Goal: Information Seeking & Learning: Learn about a topic

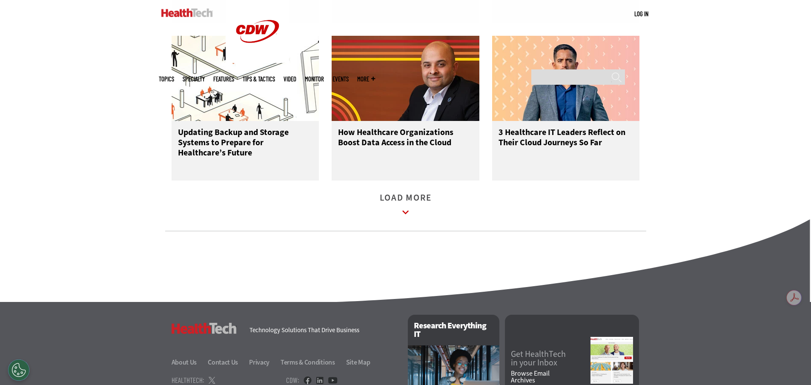
scroll to position [1234, 0]
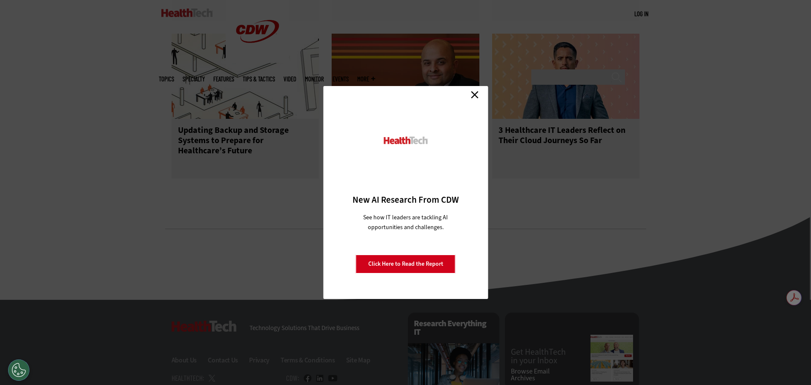
click at [471, 96] on link "Close" at bounding box center [474, 94] width 13 height 13
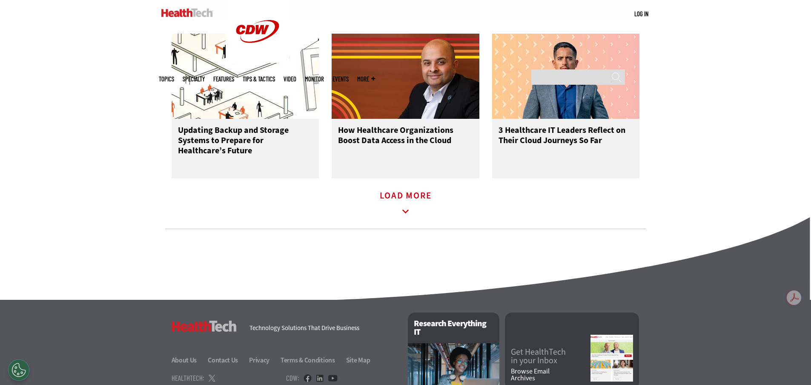
click at [406, 214] on icon at bounding box center [406, 212] width 20 height 20
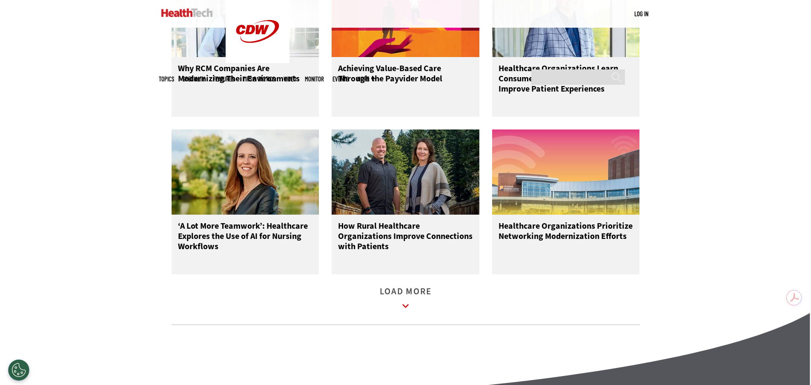
scroll to position [1660, 0]
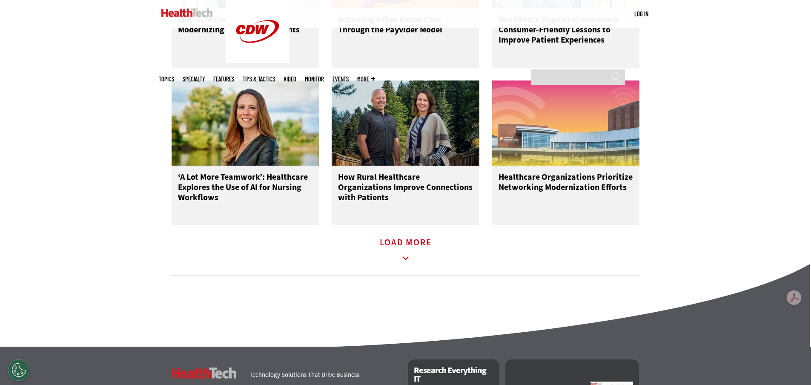
click at [405, 250] on link "Load More" at bounding box center [406, 250] width 52 height 23
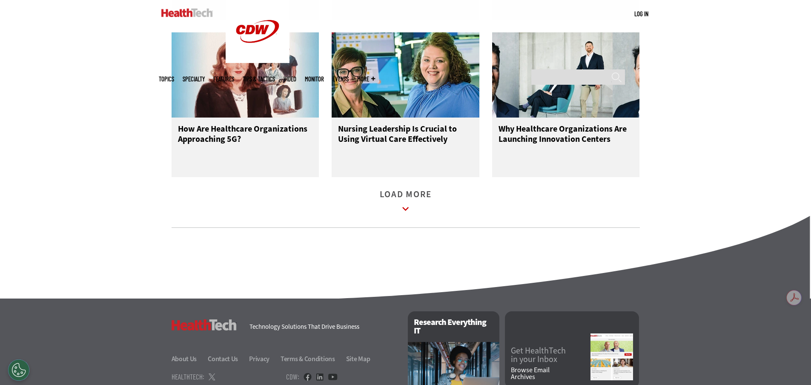
scroll to position [2213, 0]
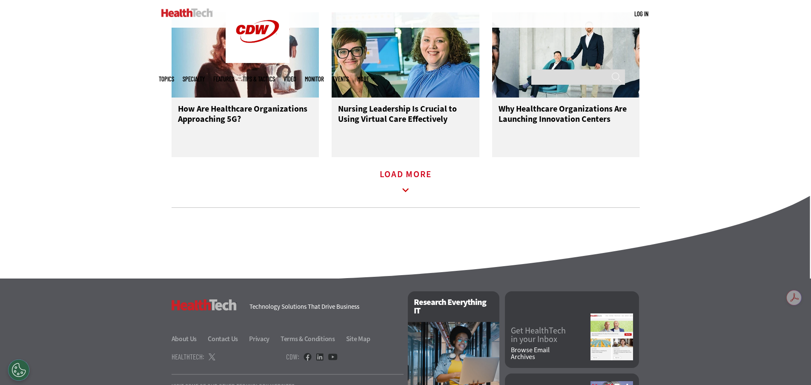
click at [415, 189] on link "Load More" at bounding box center [406, 182] width 52 height 23
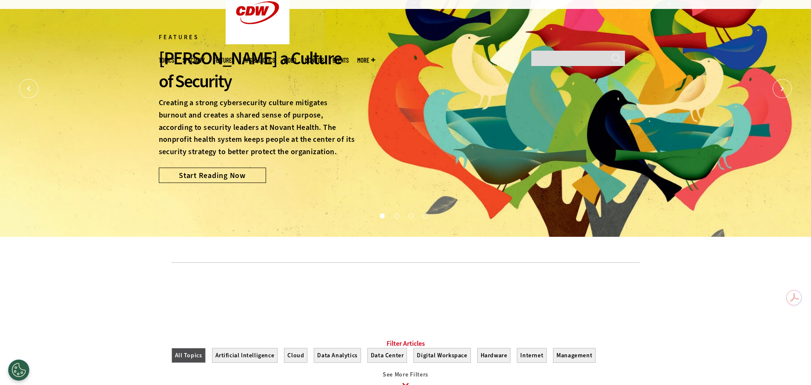
scroll to position [0, 0]
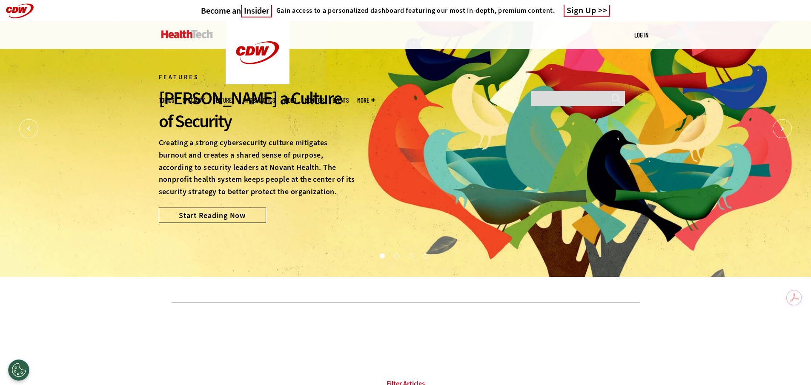
click at [182, 35] on img at bounding box center [186, 34] width 51 height 9
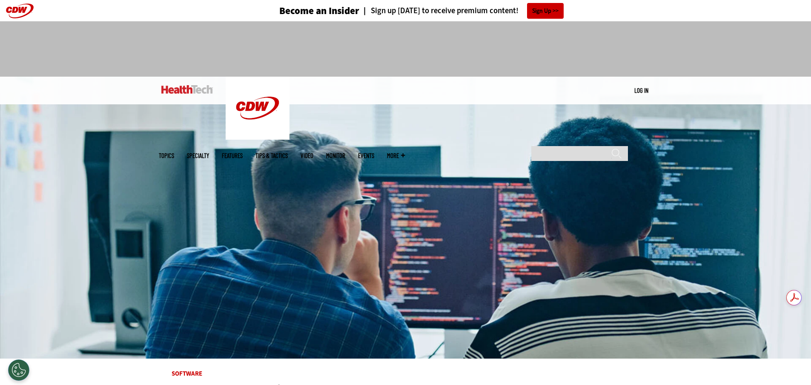
click at [243, 152] on link "Features" at bounding box center [232, 155] width 21 height 6
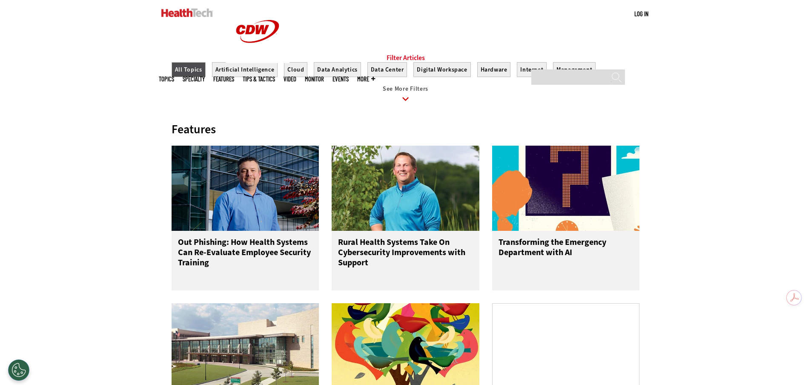
scroll to position [340, 0]
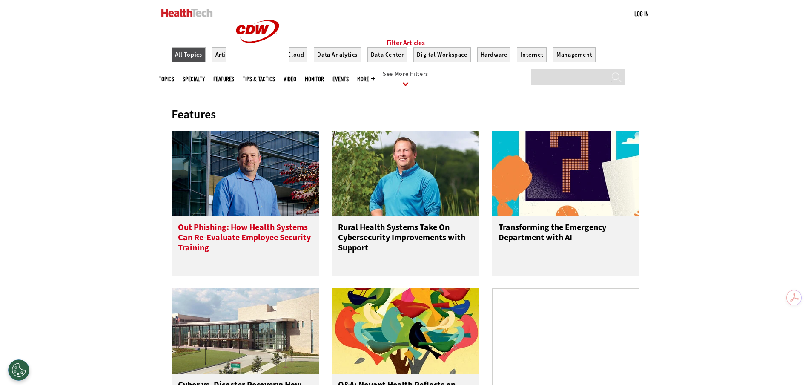
click at [275, 173] on img at bounding box center [245, 173] width 148 height 85
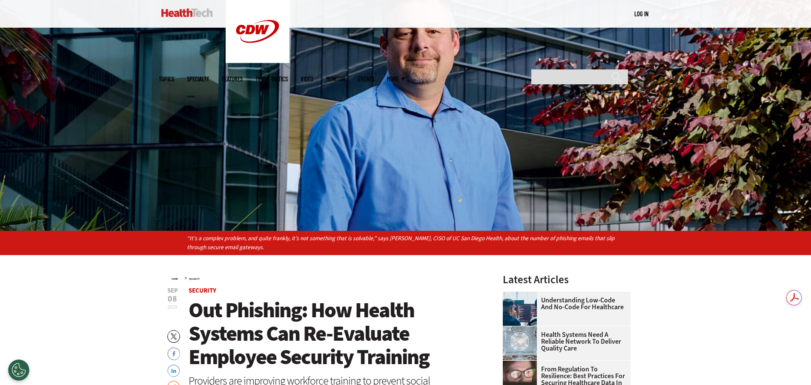
click at [377, 237] on p "“It’s a complex problem, and quite frankly, it’s not something that is solvable…" at bounding box center [405, 243] width 437 height 19
drag, startPoint x: 386, startPoint y: 236, endPoint x: 429, endPoint y: 237, distance: 42.6
click at [429, 237] on p "“It’s a complex problem, and quite frankly, it’s not something that is solvable…" at bounding box center [405, 243] width 437 height 19
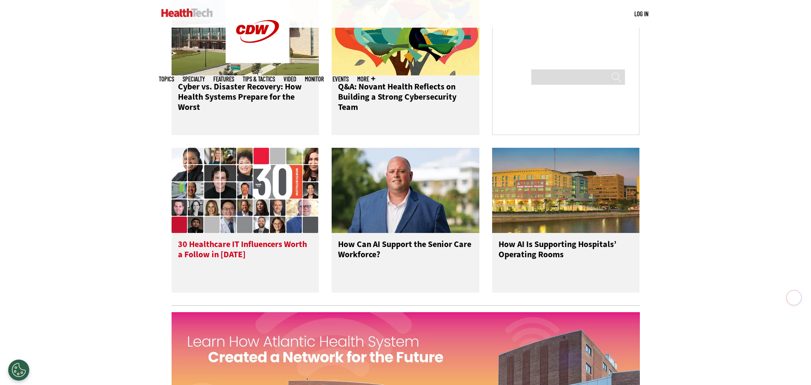
click at [232, 192] on img at bounding box center [245, 190] width 148 height 85
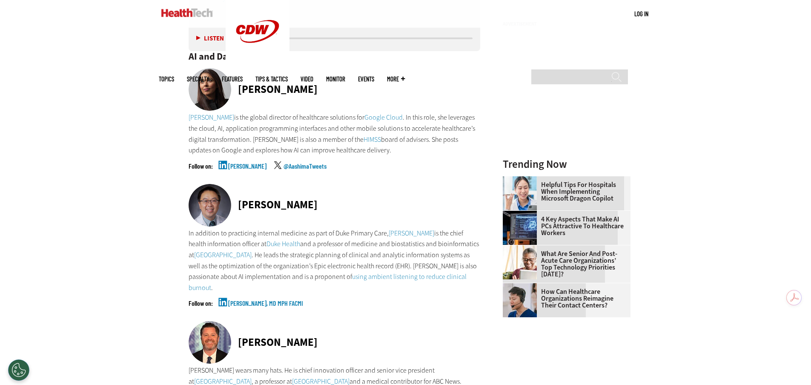
scroll to position [892, 0]
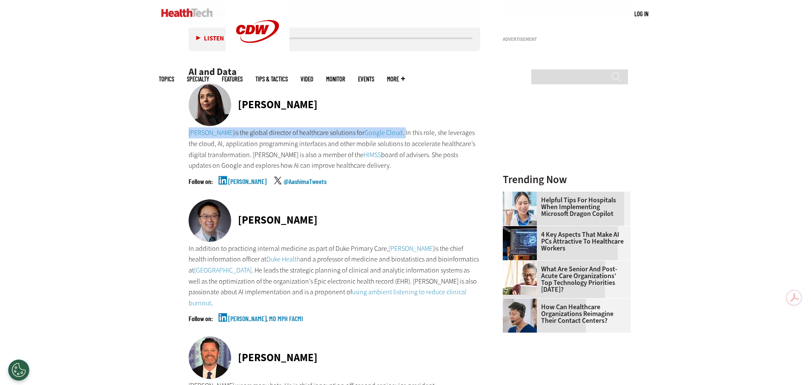
drag, startPoint x: 187, startPoint y: 132, endPoint x: 402, endPoint y: 132, distance: 214.5
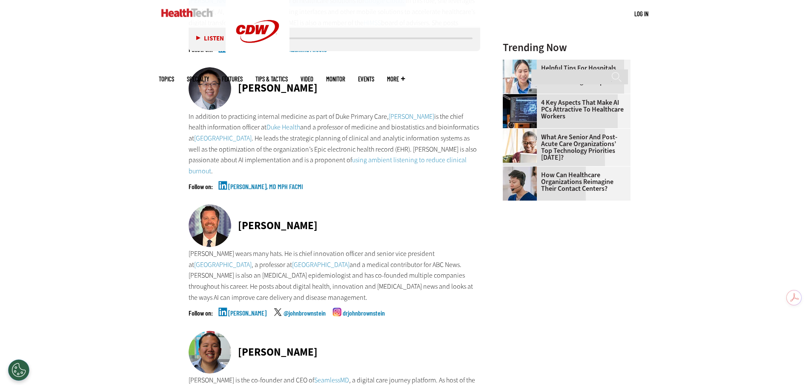
scroll to position [1019, 0]
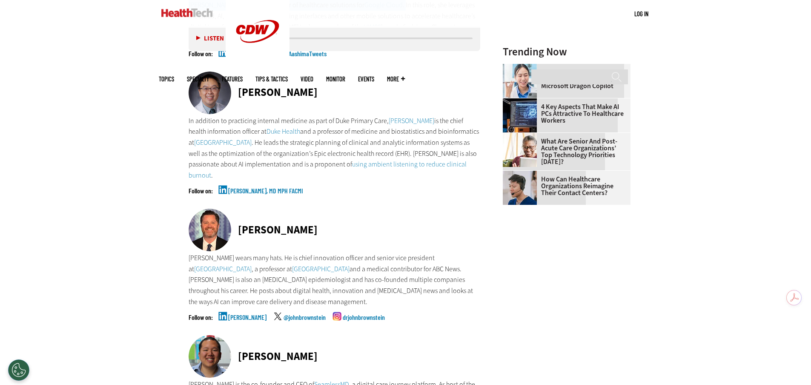
click at [234, 188] on link "Eric Poon, MD MPH FACMI" at bounding box center [265, 197] width 75 height 21
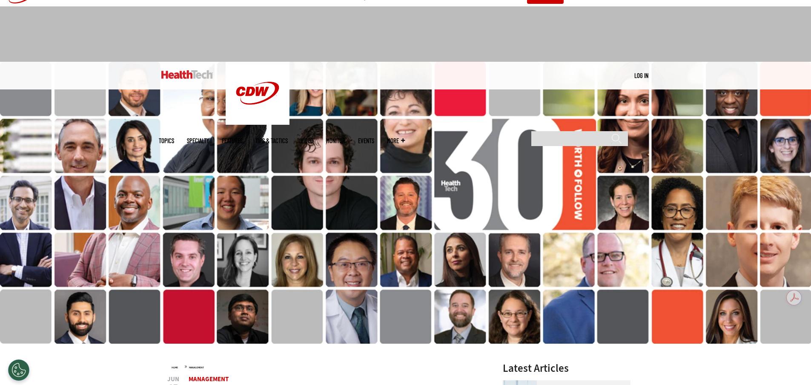
scroll to position [0, 0]
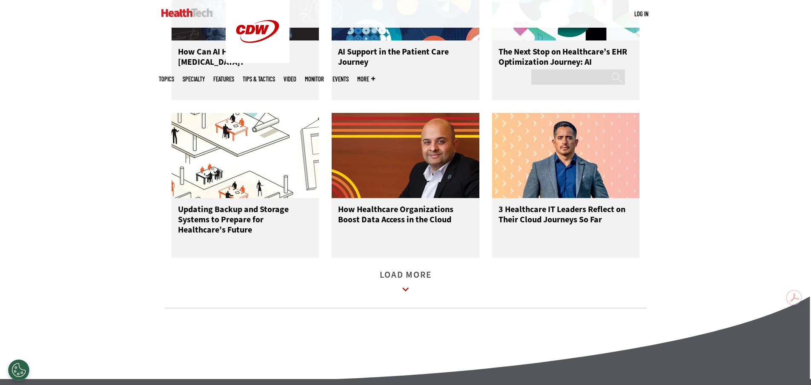
scroll to position [1234, 0]
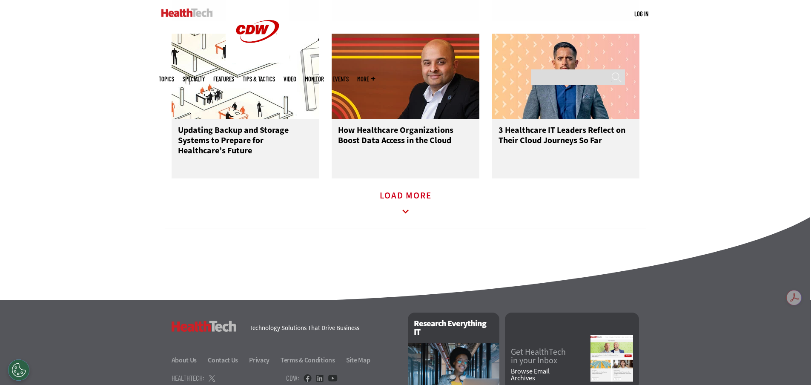
click at [401, 216] on icon at bounding box center [406, 212] width 20 height 20
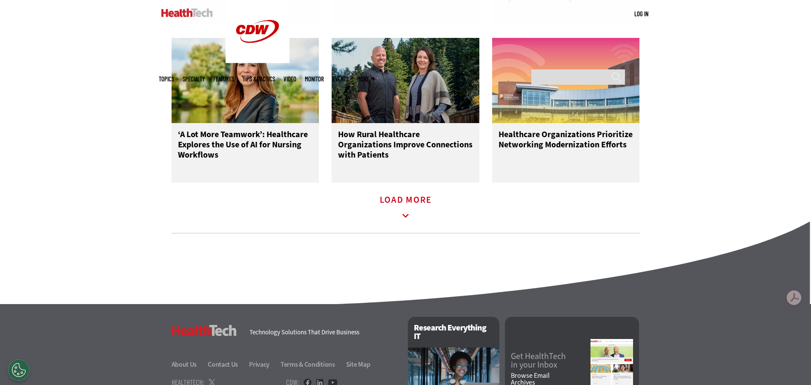
click at [414, 219] on icon at bounding box center [406, 216] width 20 height 20
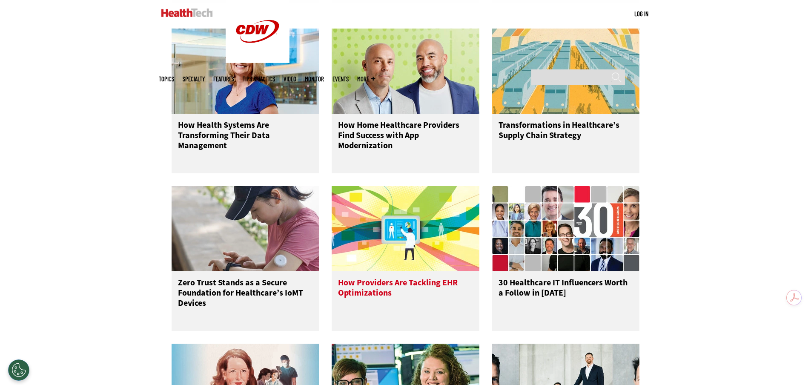
scroll to position [1963, 0]
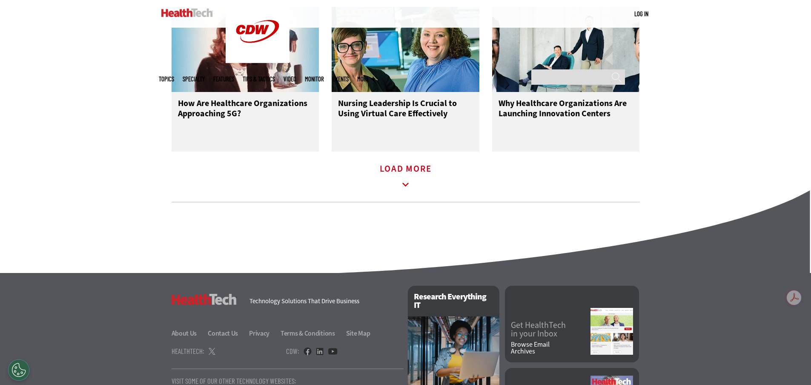
click at [408, 191] on icon at bounding box center [406, 185] width 20 height 20
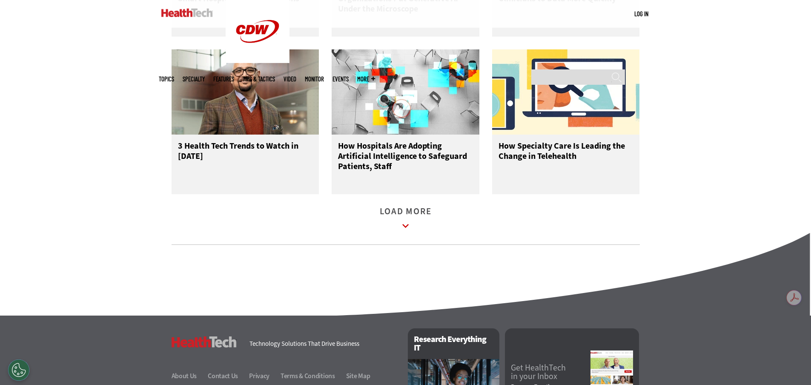
scroll to position [2746, 0]
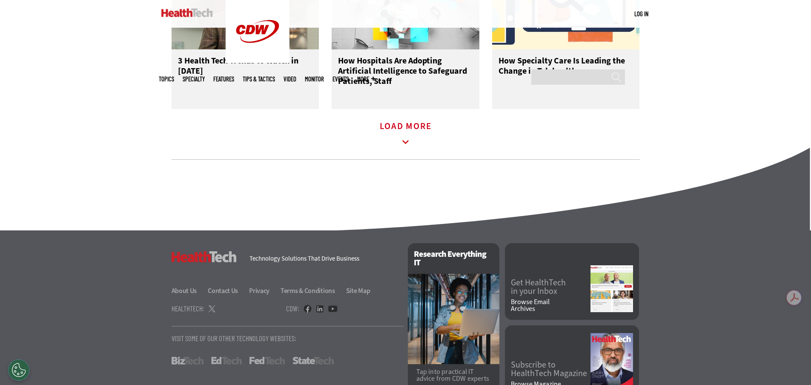
click at [410, 142] on icon at bounding box center [406, 142] width 20 height 20
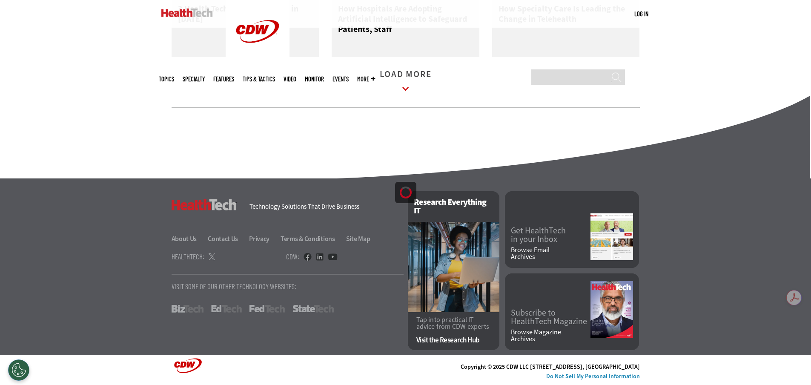
scroll to position [2806, 0]
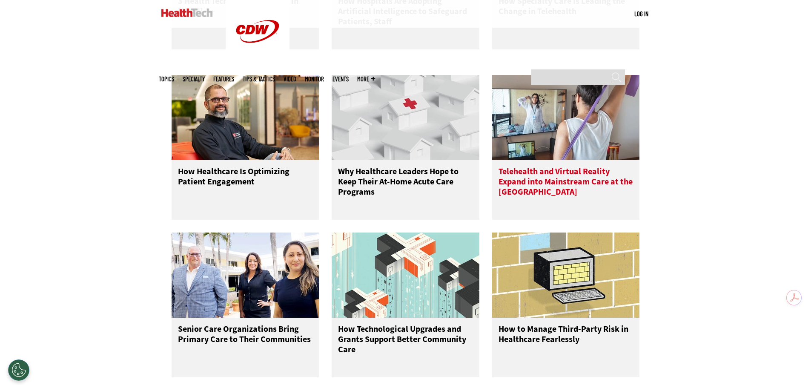
click at [553, 142] on img at bounding box center [566, 117] width 148 height 85
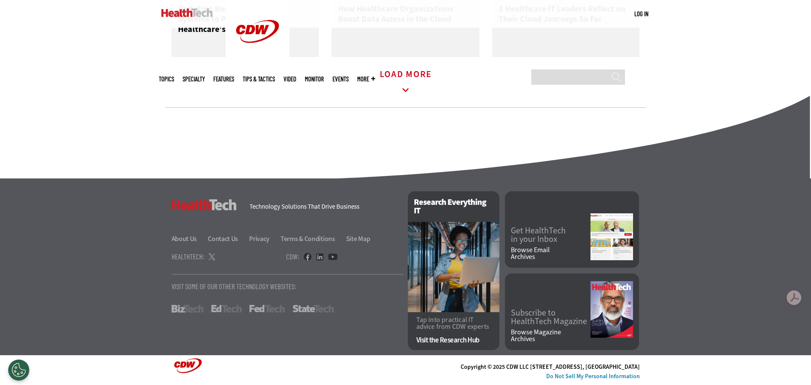
click at [408, 94] on icon at bounding box center [406, 90] width 20 height 20
click at [406, 92] on icon at bounding box center [405, 90] width 6 height 4
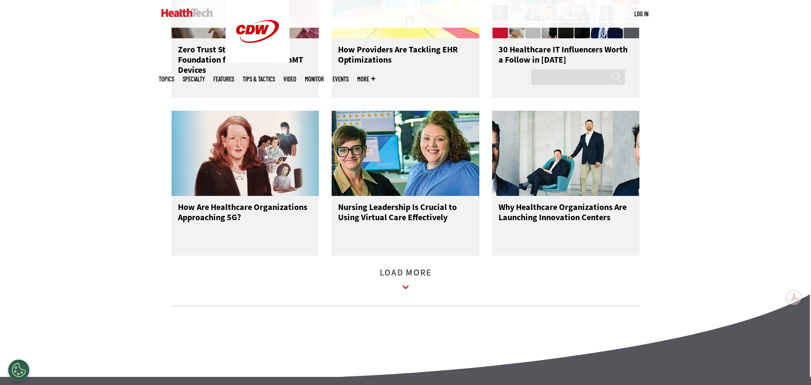
scroll to position [2193, 0]
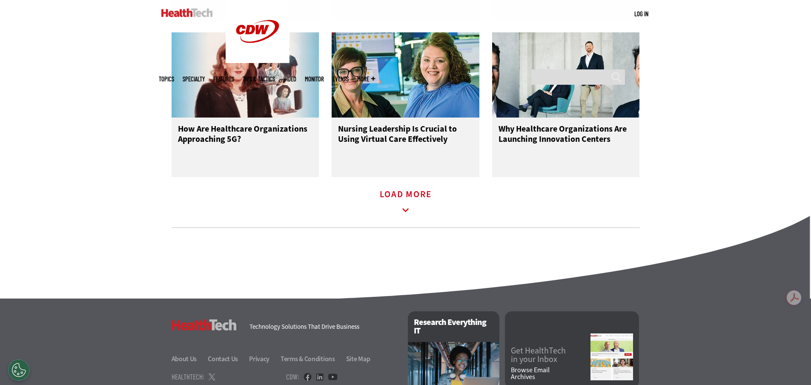
click at [406, 218] on icon at bounding box center [406, 210] width 20 height 20
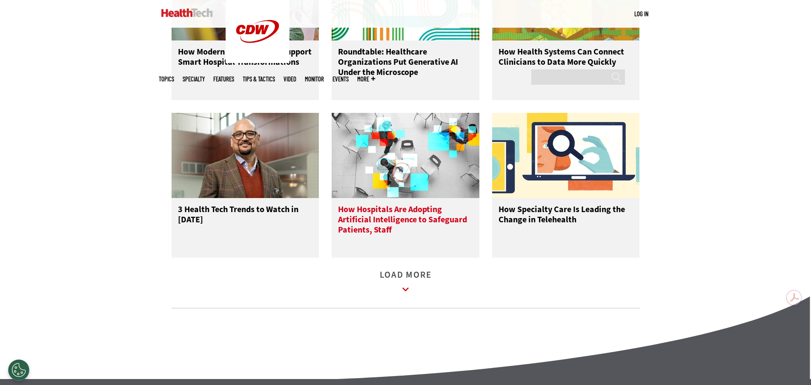
scroll to position [2618, 0]
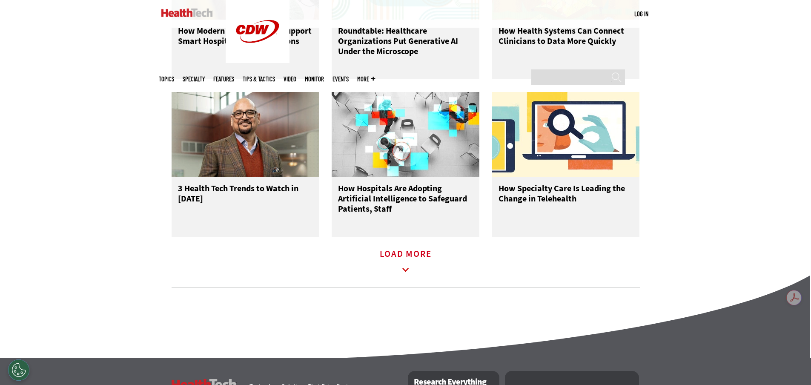
click at [411, 280] on icon at bounding box center [406, 270] width 20 height 20
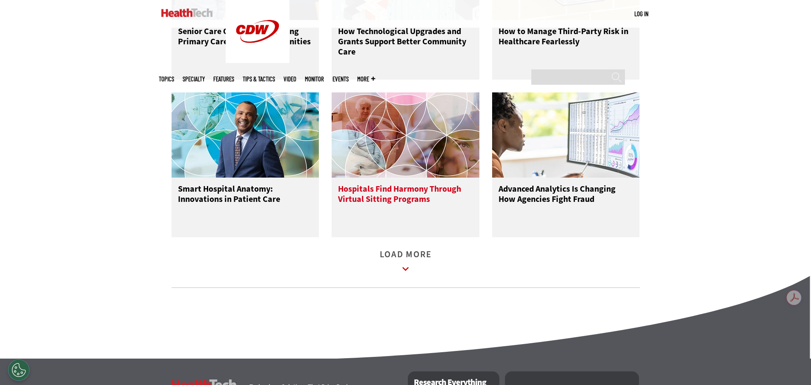
scroll to position [3172, 0]
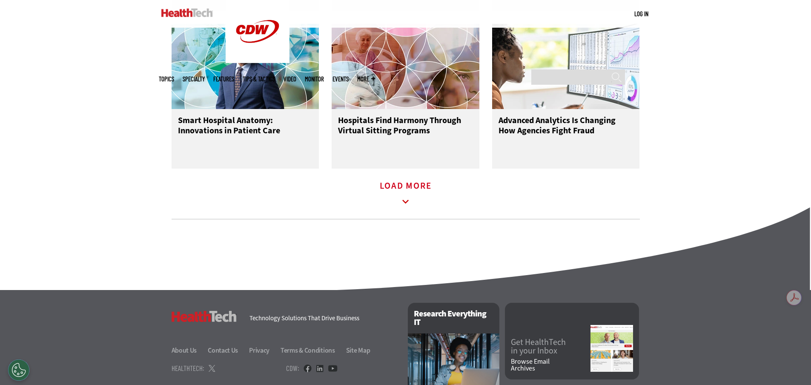
click at [406, 207] on icon at bounding box center [406, 202] width 20 height 20
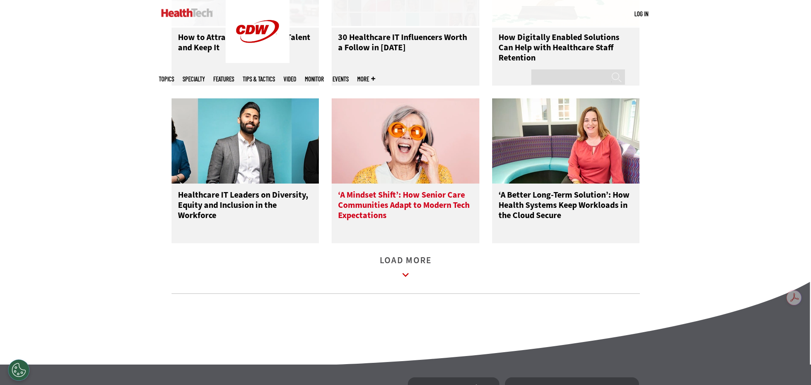
scroll to position [3597, 0]
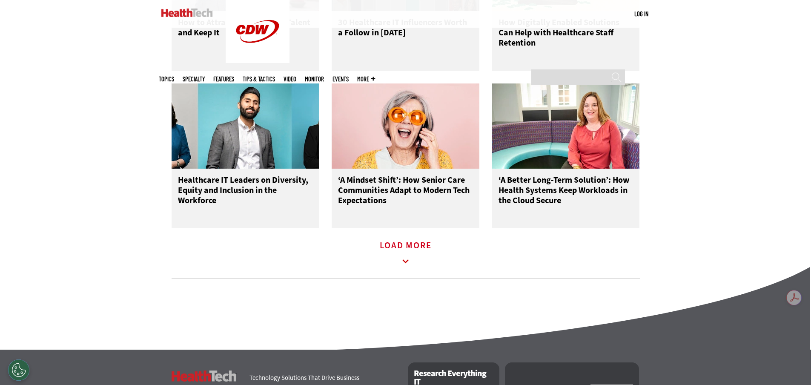
click at [397, 271] on icon at bounding box center [406, 261] width 20 height 20
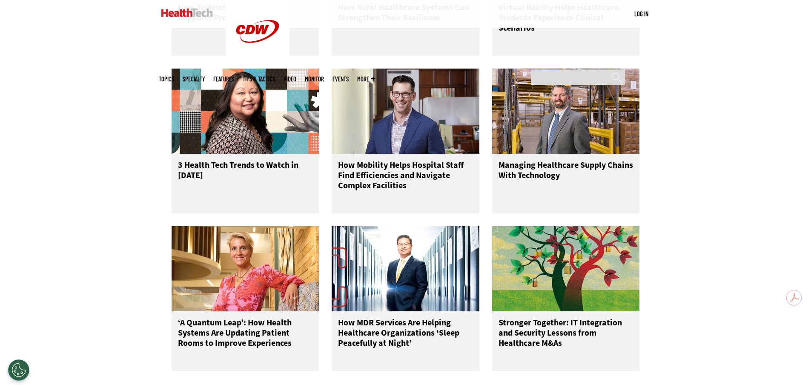
scroll to position [3852, 0]
